Goal: Information Seeking & Learning: Learn about a topic

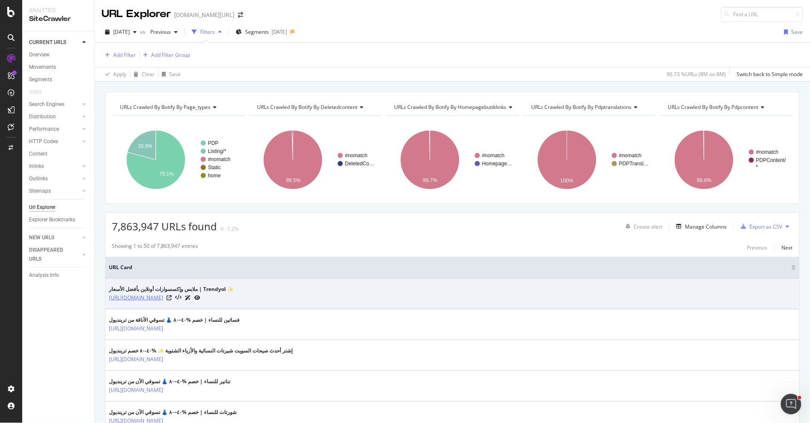
click at [158, 297] on link "[URL][DOMAIN_NAME]" at bounding box center [136, 297] width 54 height 9
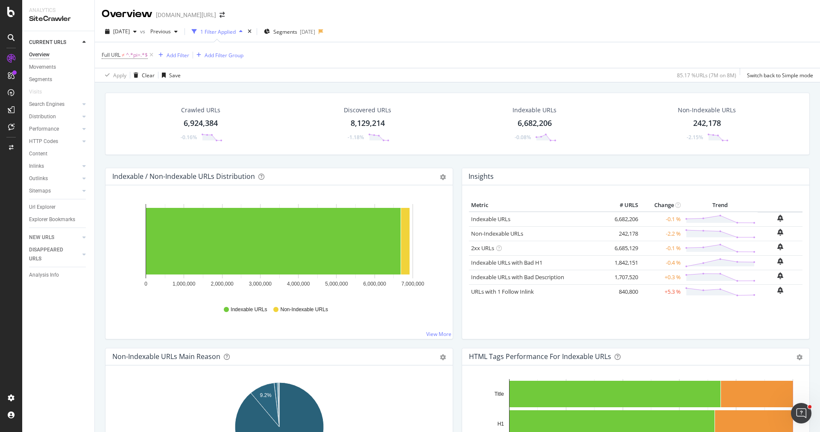
click at [52, 167] on link "Inlinks" at bounding box center [54, 166] width 51 height 9
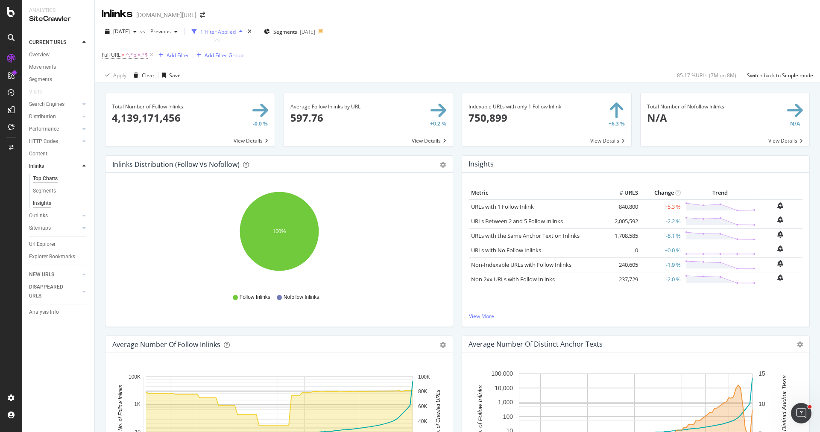
click at [45, 201] on div "Insights" at bounding box center [42, 203] width 18 height 9
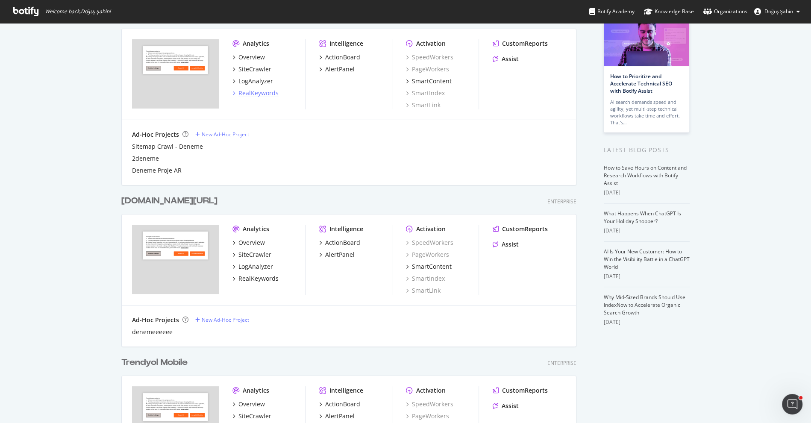
click at [263, 91] on div "RealKeywords" at bounding box center [258, 93] width 40 height 9
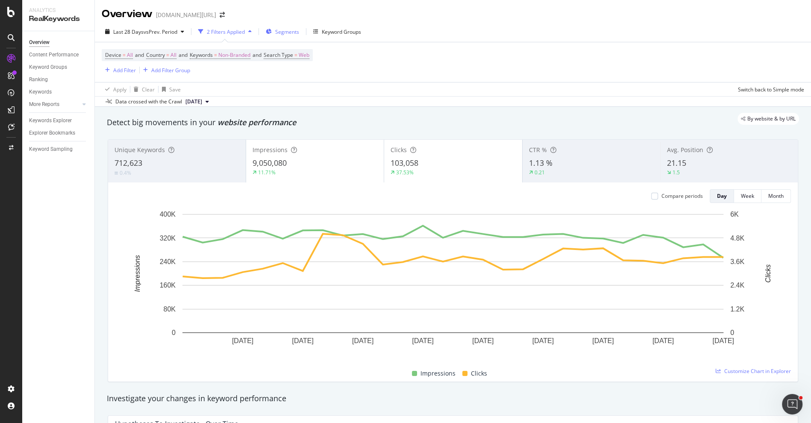
click at [286, 33] on span "Segments" at bounding box center [287, 31] width 24 height 7
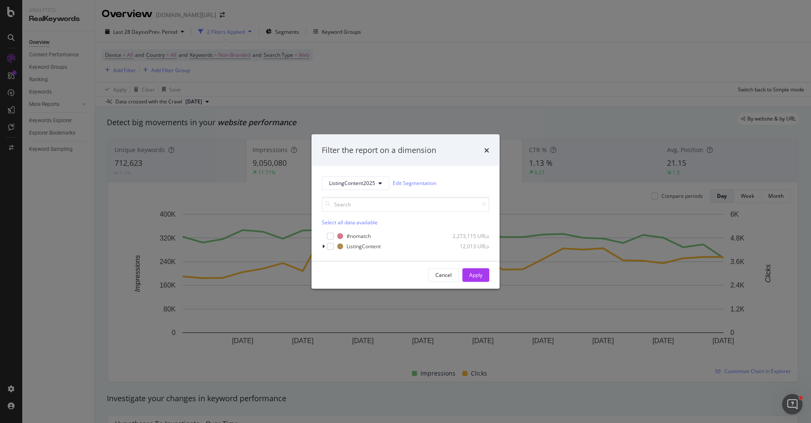
click at [301, 88] on div "Filter the report on a dimension ListingContent2025 Edit Segmentation Select al…" at bounding box center [405, 211] width 811 height 423
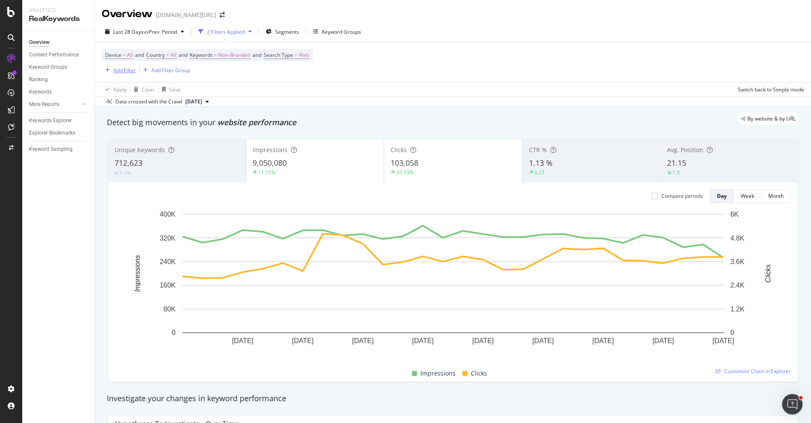
click at [126, 65] on button "Add Filter" at bounding box center [119, 70] width 34 height 10
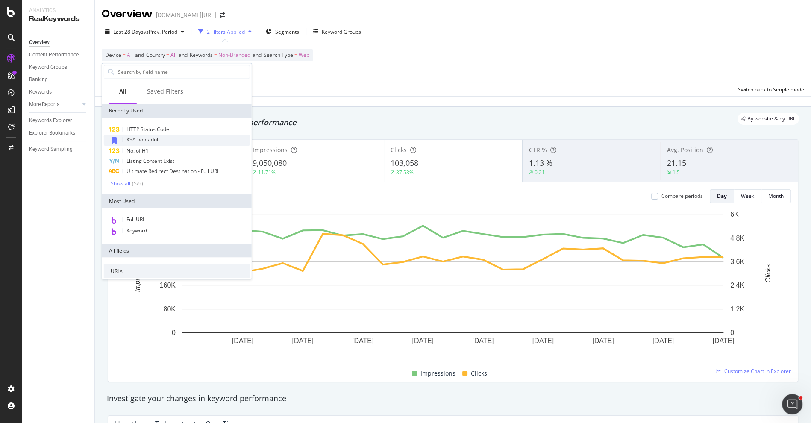
click at [149, 138] on span "KSA non-adult" at bounding box center [142, 139] width 33 height 7
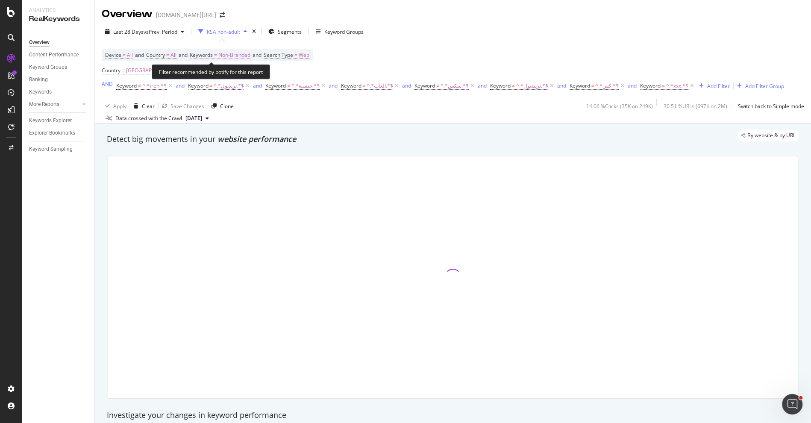
click at [236, 58] on span "Non-Branded" at bounding box center [234, 55] width 32 height 12
click at [239, 70] on div "Non-Branded" at bounding box center [225, 74] width 46 height 13
click at [224, 73] on span "Non-Branded" at bounding box center [219, 74] width 35 height 7
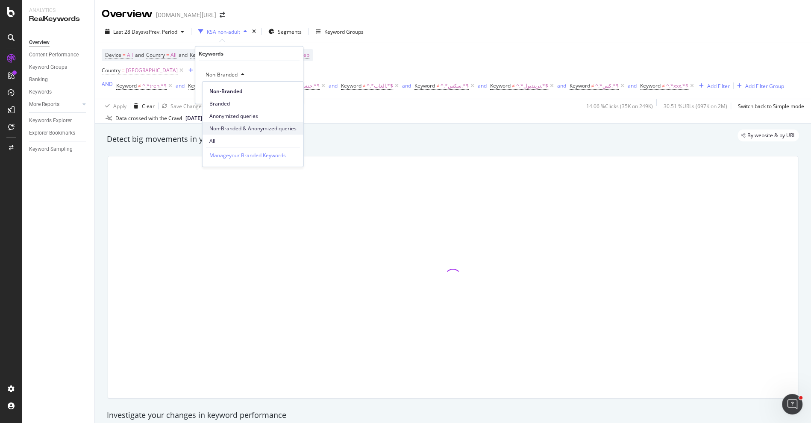
click at [240, 129] on span "Non-Branded & Anonymized queries" at bounding box center [252, 129] width 87 height 8
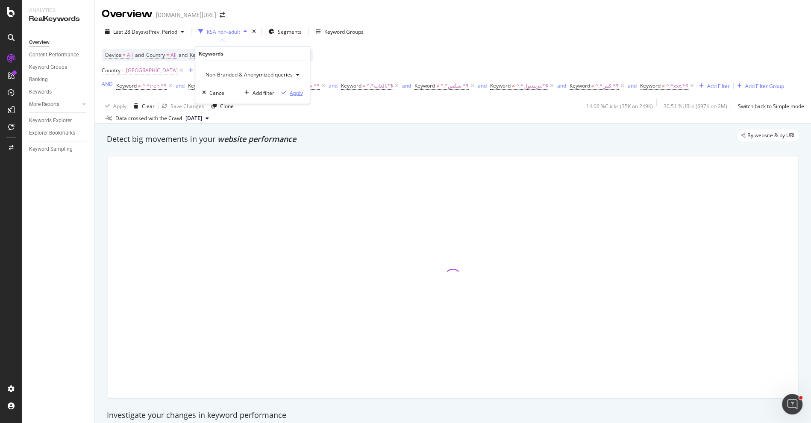
click at [288, 96] on button "Apply" at bounding box center [290, 92] width 25 height 9
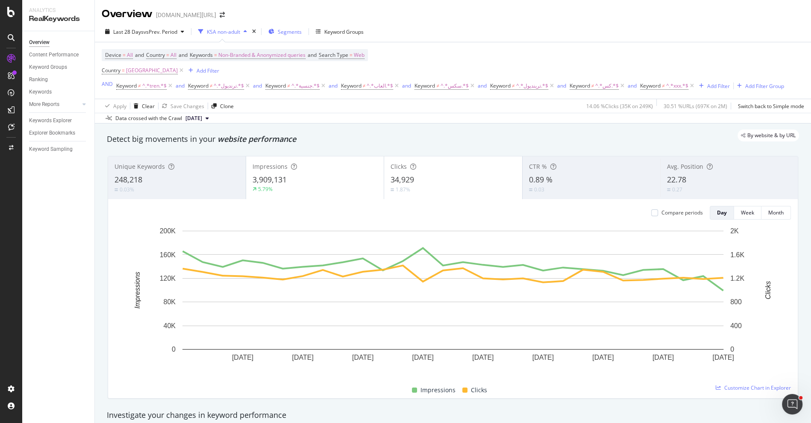
click at [292, 30] on span "Segments" at bounding box center [290, 31] width 24 height 7
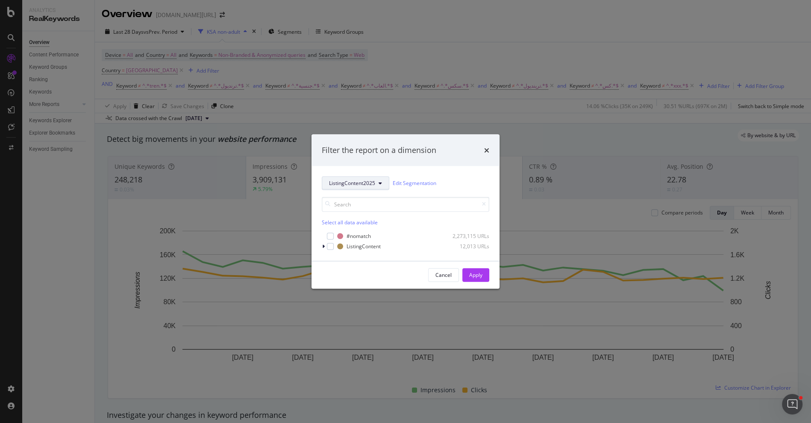
click at [341, 182] on span "ListingContent2025" at bounding box center [352, 182] width 46 height 7
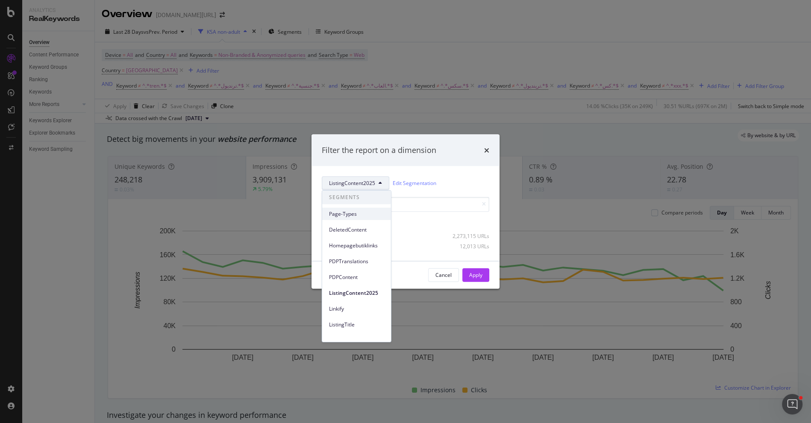
click at [357, 216] on span "Page-Types" at bounding box center [356, 214] width 55 height 8
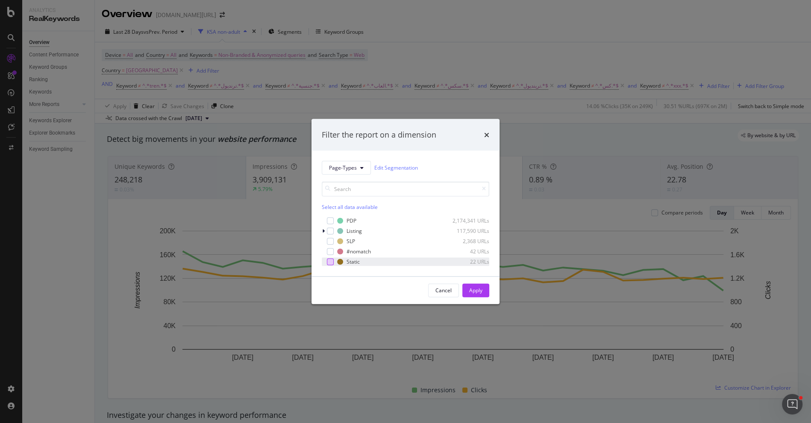
click at [331, 258] on div "modal" at bounding box center [330, 261] width 7 height 7
click at [478, 289] on div "Apply" at bounding box center [475, 290] width 13 height 7
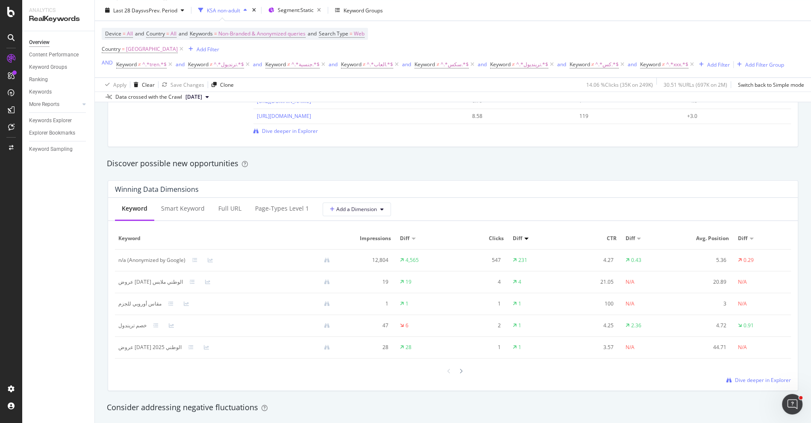
scroll to position [647, 0]
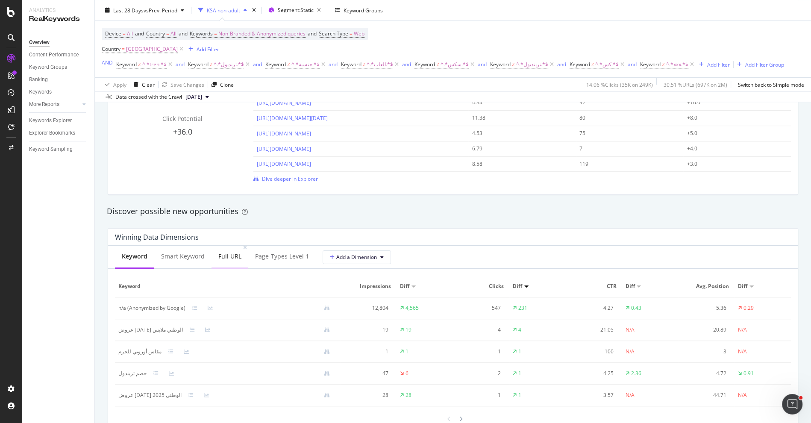
click at [223, 252] on div "Full URL" at bounding box center [229, 256] width 23 height 9
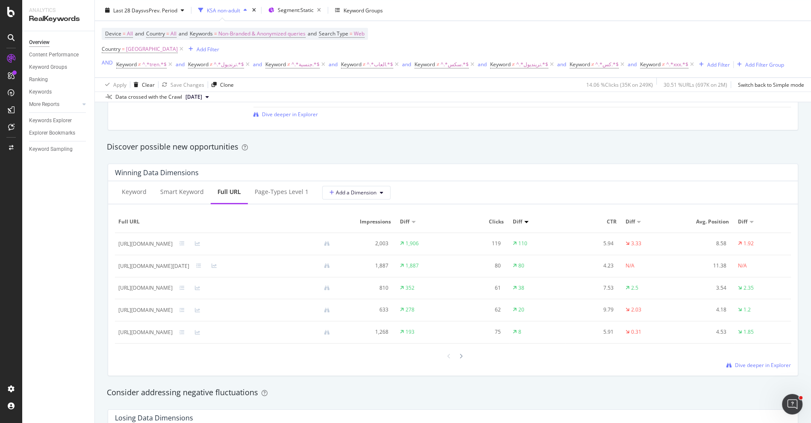
scroll to position [725, 0]
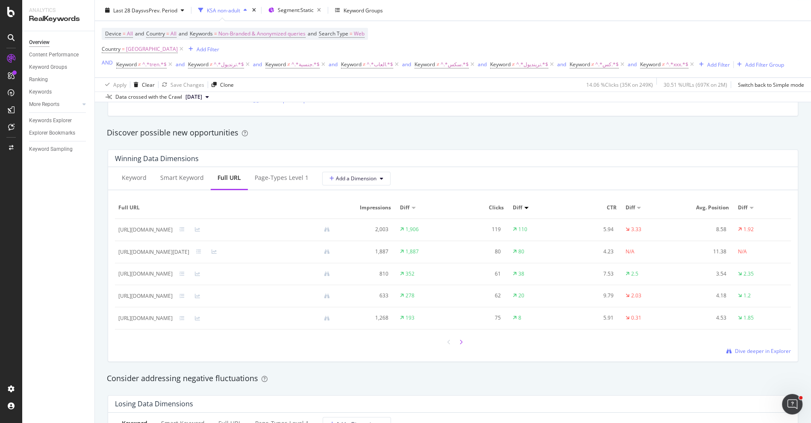
click at [461, 343] on div at bounding box center [461, 342] width 8 height 12
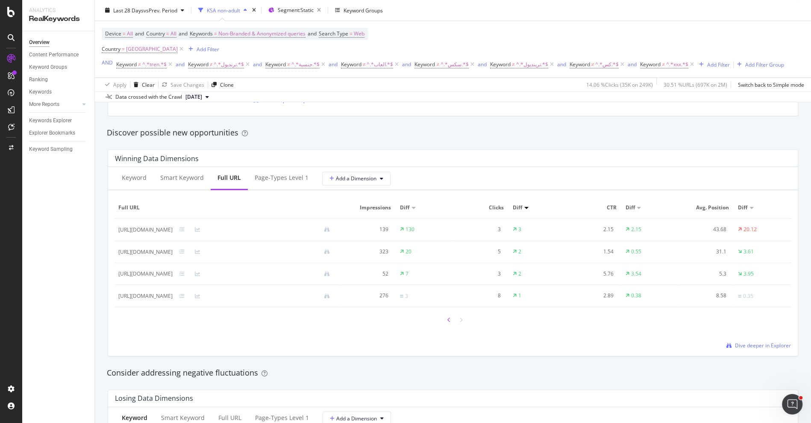
click at [447, 318] on icon at bounding box center [448, 319] width 3 height 5
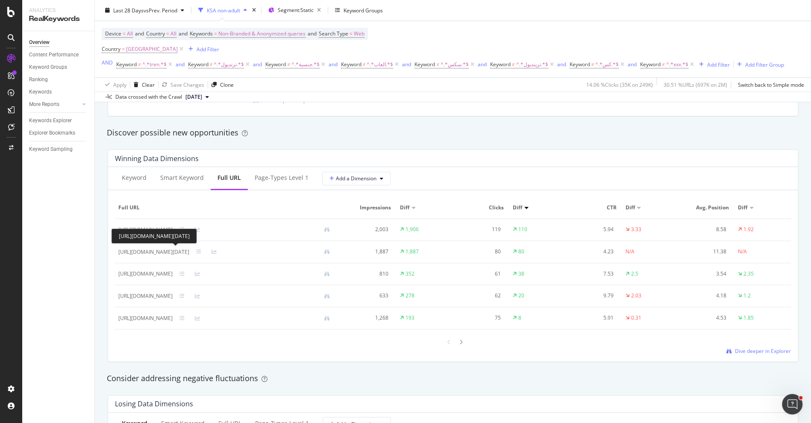
click at [189, 250] on div "[URL][DOMAIN_NAME][DATE]" at bounding box center [153, 252] width 71 height 8
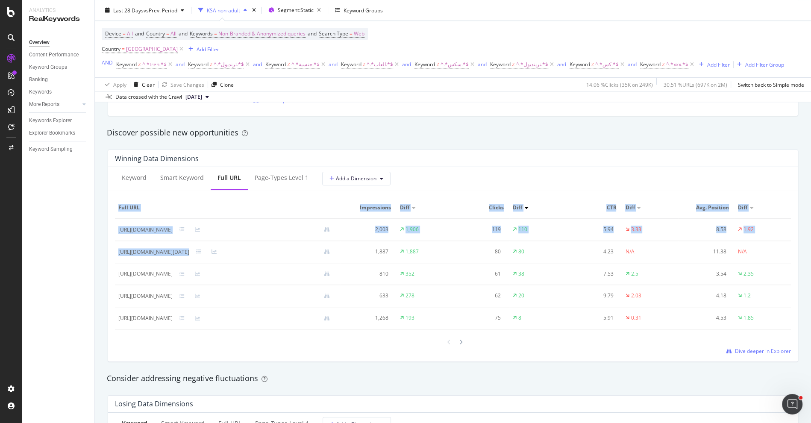
drag, startPoint x: 233, startPoint y: 251, endPoint x: 114, endPoint y: 250, distance: 118.3
click at [115, 250] on td "[URL][DOMAIN_NAME][DATE]" at bounding box center [227, 252] width 225 height 22
click at [173, 230] on div "[URL][DOMAIN_NAME]" at bounding box center [145, 230] width 54 height 8
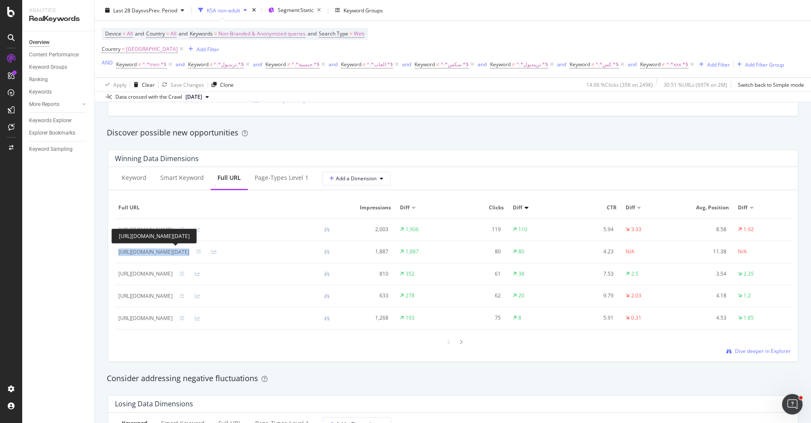
drag, startPoint x: 234, startPoint y: 249, endPoint x: 118, endPoint y: 250, distance: 115.8
click at [118, 250] on div "[URL][DOMAIN_NAME][DATE]" at bounding box center [227, 252] width 218 height 8
copy div "[URL][DOMAIN_NAME][DATE]"
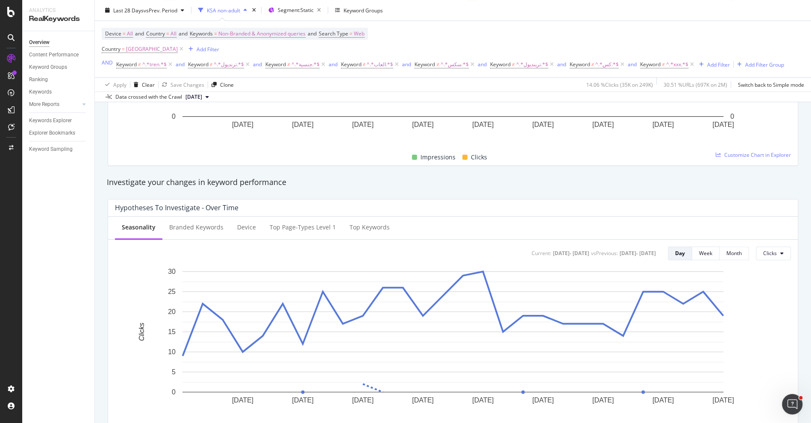
scroll to position [0, 0]
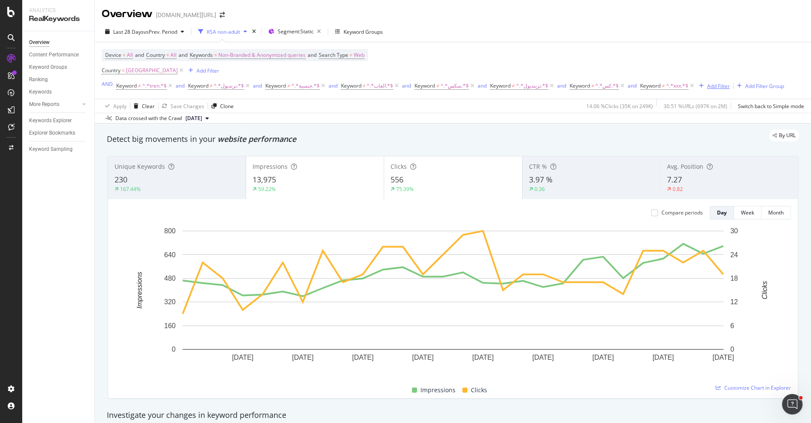
click at [707, 85] on div "Add Filter" at bounding box center [718, 85] width 23 height 7
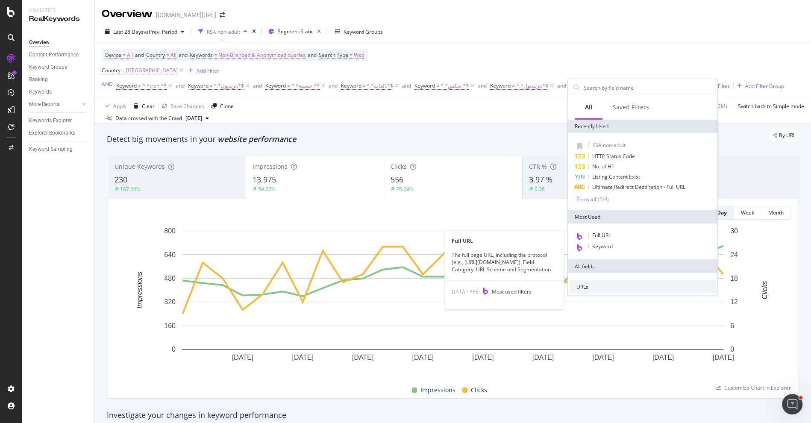
click at [605, 232] on span "Full URL" at bounding box center [601, 235] width 19 height 7
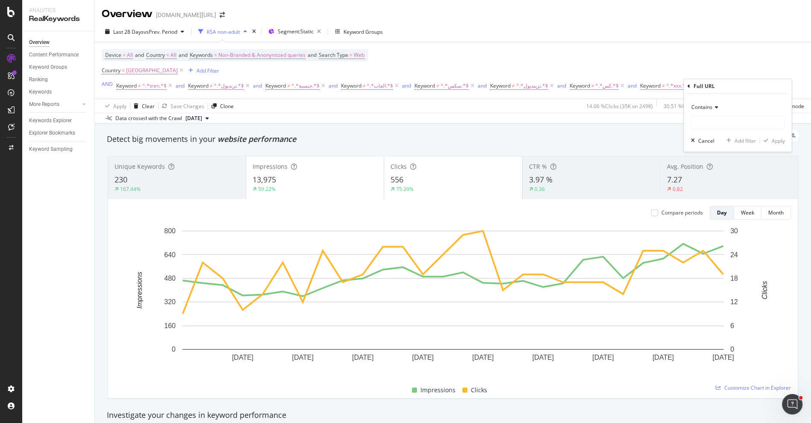
click at [710, 108] on span "Contains" at bounding box center [701, 106] width 21 height 7
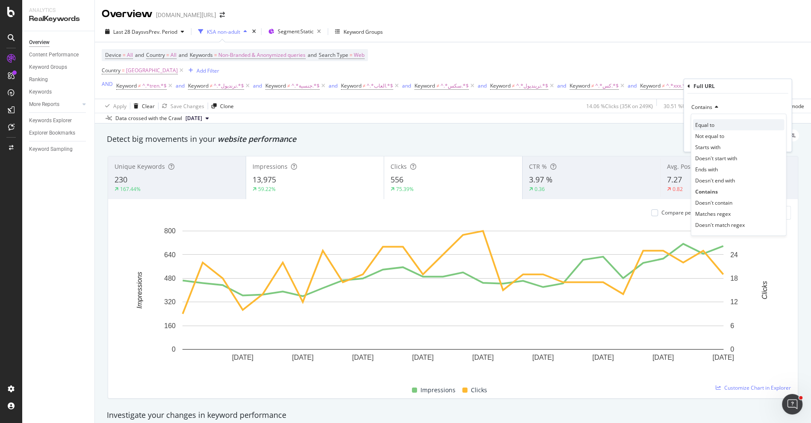
click at [708, 125] on span "Equal to" at bounding box center [704, 124] width 19 height 7
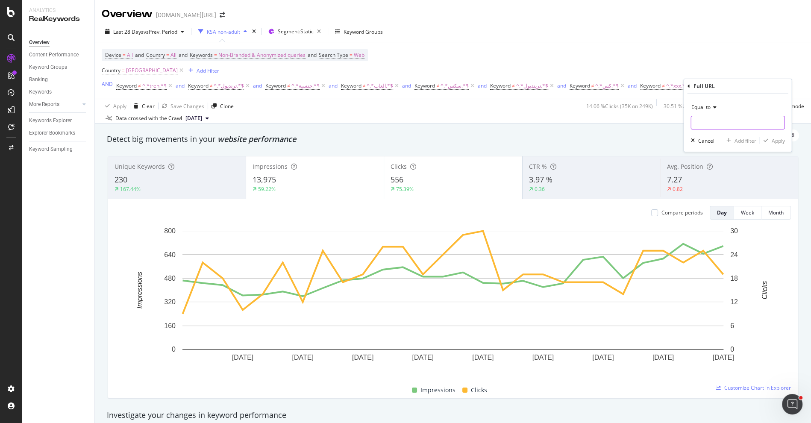
click at [709, 117] on input "text" at bounding box center [737, 123] width 93 height 14
paste input "[URL][DOMAIN_NAME][DATE]"
type input "[URL][DOMAIN_NAME][DATE]"
click at [775, 138] on div "Apply" at bounding box center [777, 140] width 13 height 7
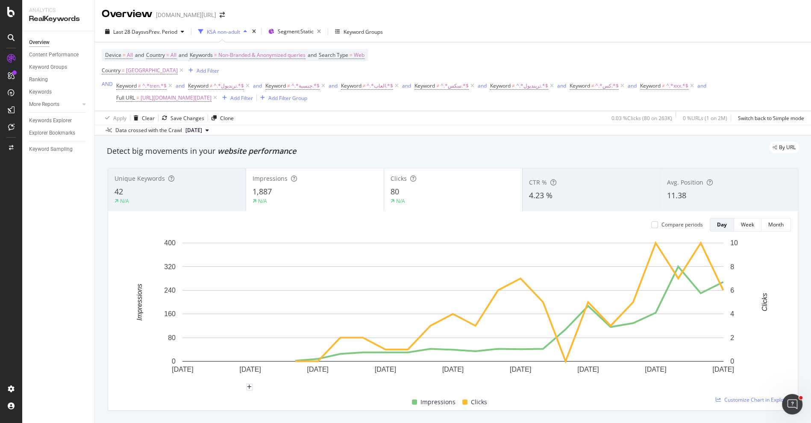
scroll to position [9, 0]
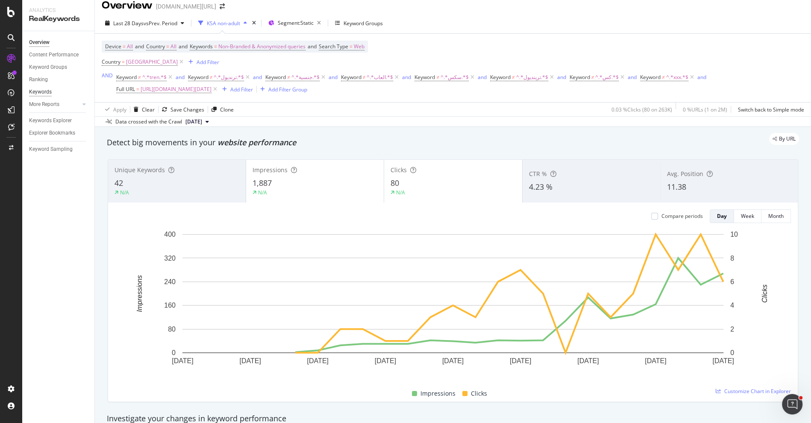
click at [46, 91] on div "Keywords" at bounding box center [40, 92] width 23 height 9
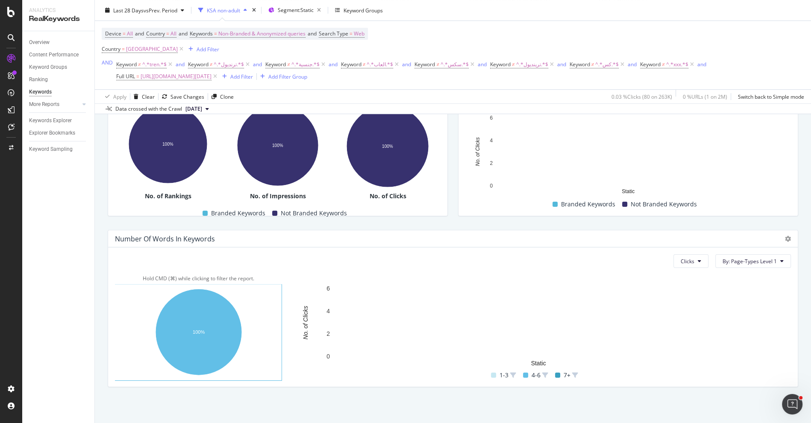
scroll to position [188, 0]
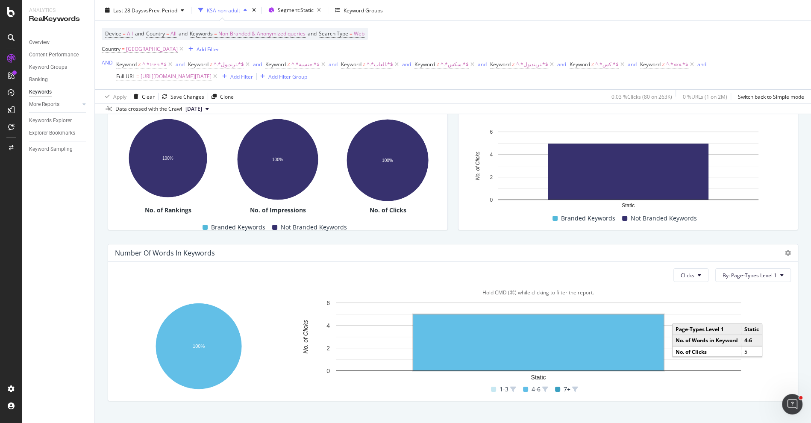
click at [480, 349] on rect "A chart." at bounding box center [538, 342] width 250 height 56
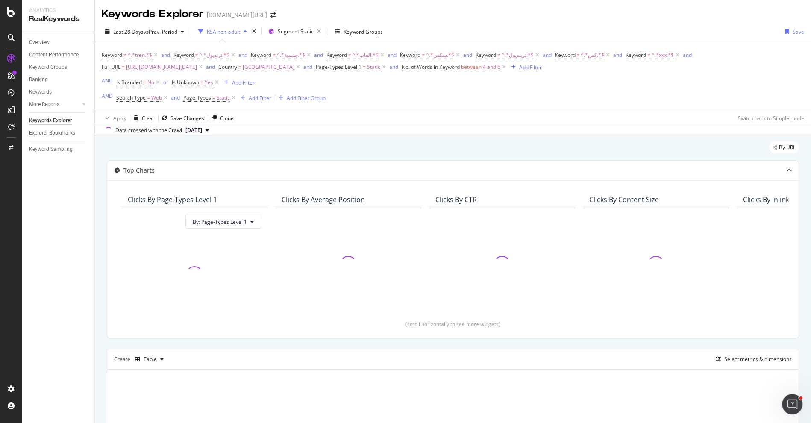
scroll to position [88, 0]
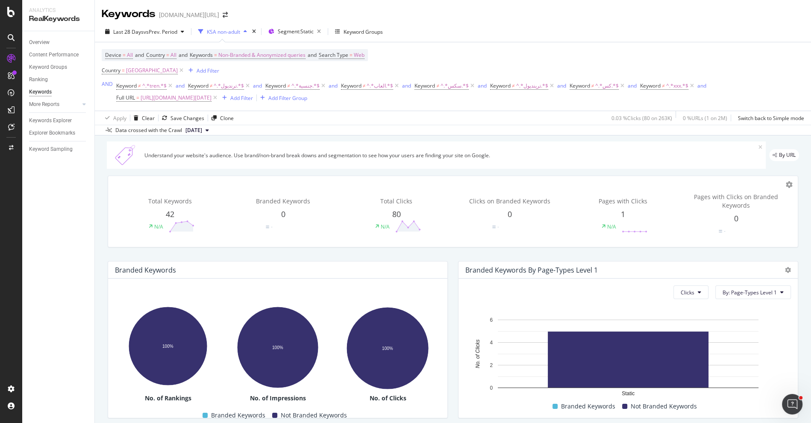
scroll to position [4, 0]
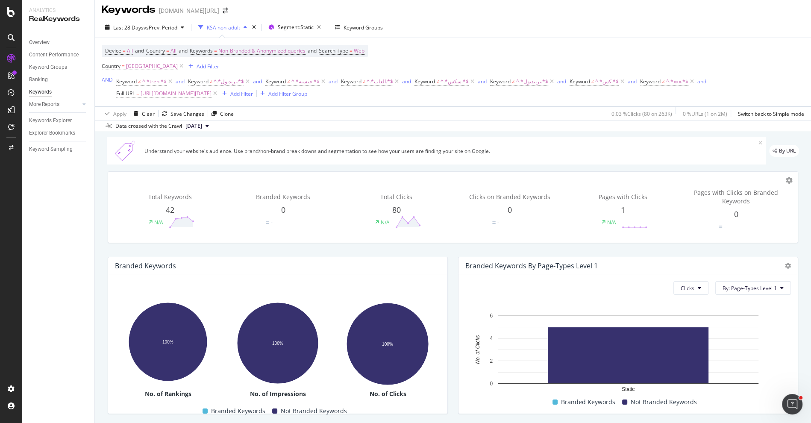
click at [170, 211] on span "42" at bounding box center [170, 210] width 9 height 10
click at [178, 217] on icon at bounding box center [182, 222] width 26 height 13
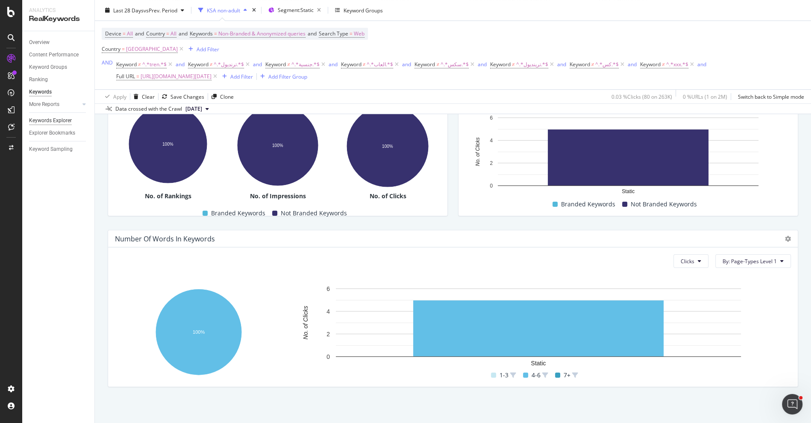
click at [66, 118] on div "Keywords Explorer" at bounding box center [50, 120] width 43 height 9
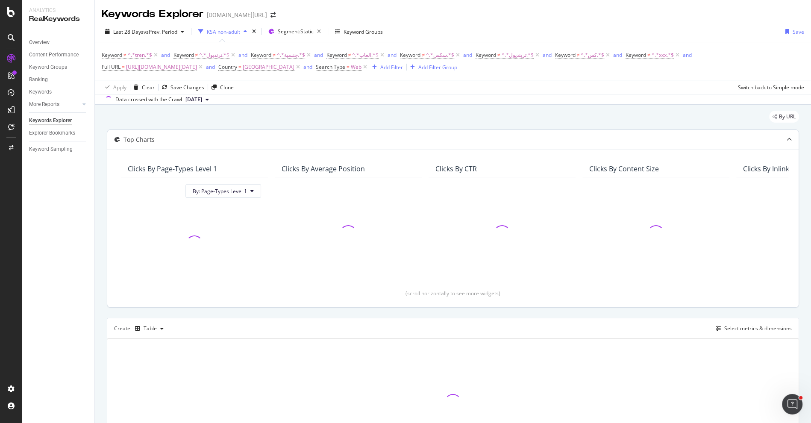
scroll to position [32, 0]
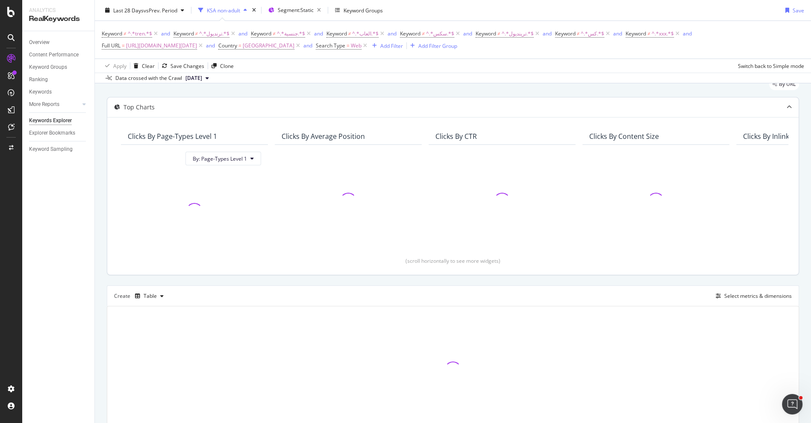
click at [787, 105] on icon at bounding box center [788, 107] width 5 height 5
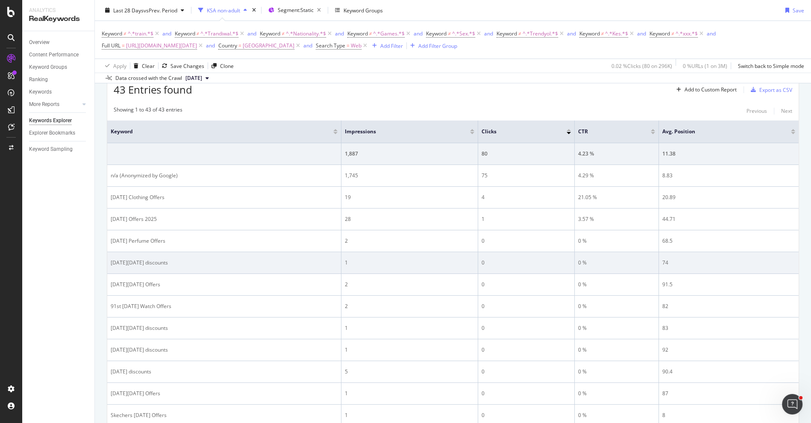
scroll to position [0, 0]
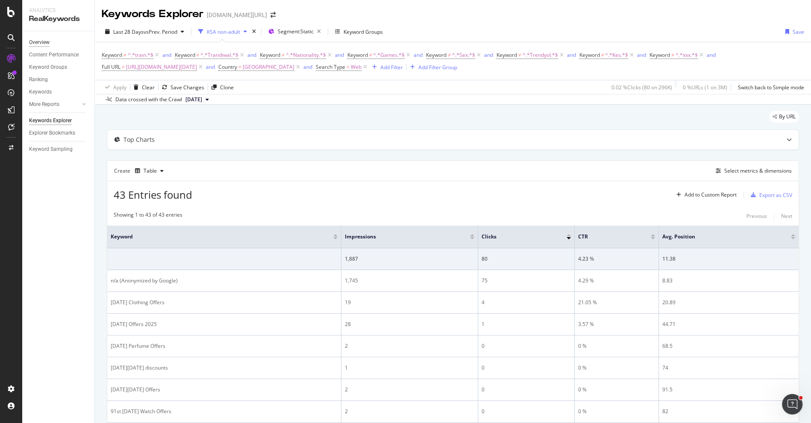
click at [44, 45] on div "Overview" at bounding box center [39, 42] width 21 height 9
